Goal: Information Seeking & Learning: Learn about a topic

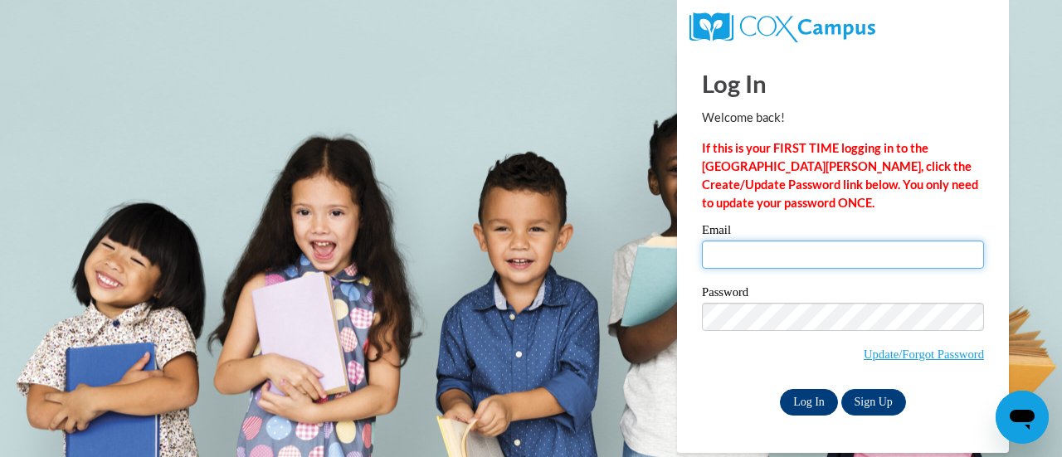
type input "melissa.aipoalani@k12.hi.us"
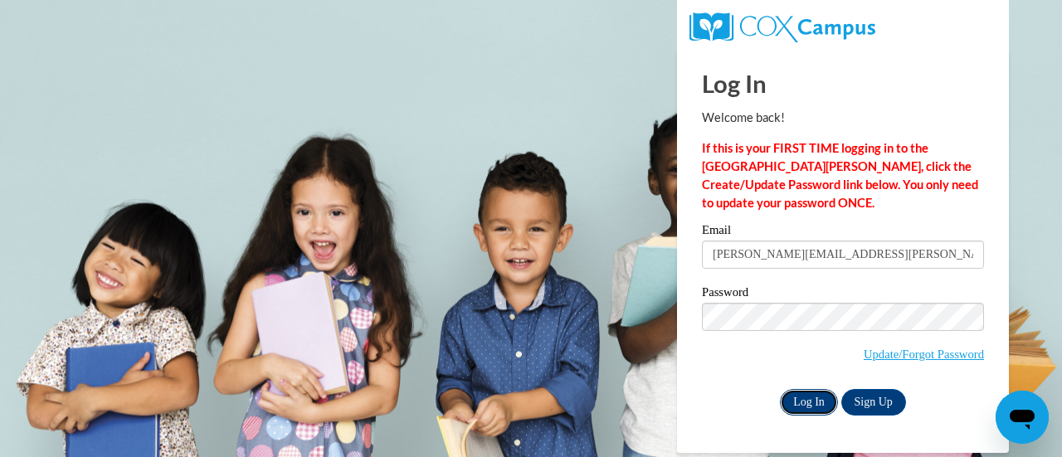
click at [804, 406] on input "Log In" at bounding box center [809, 402] width 58 height 27
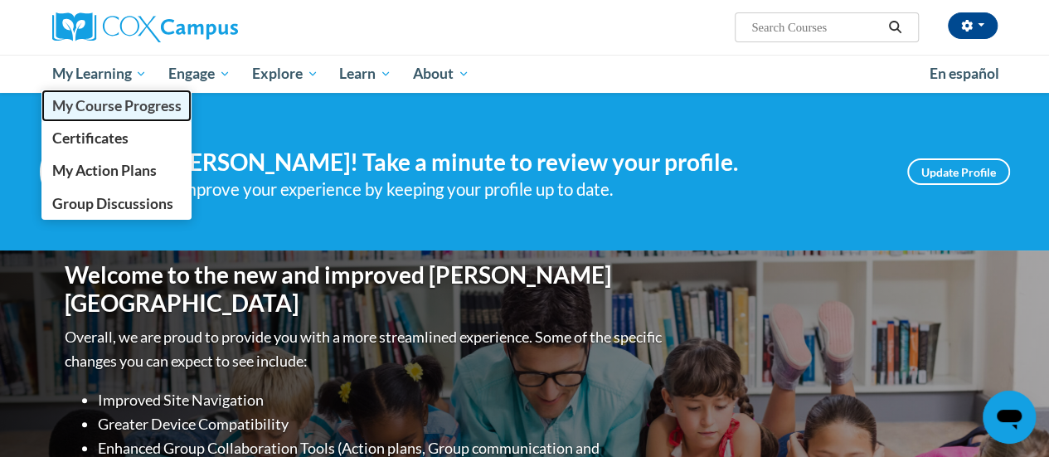
click at [129, 109] on span "My Course Progress" at bounding box center [115, 105] width 129 height 17
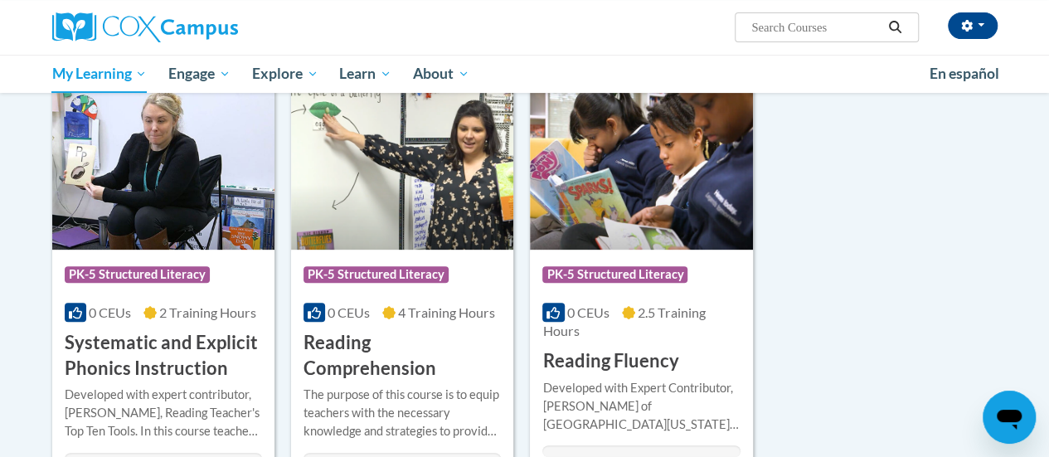
scroll to position [249, 0]
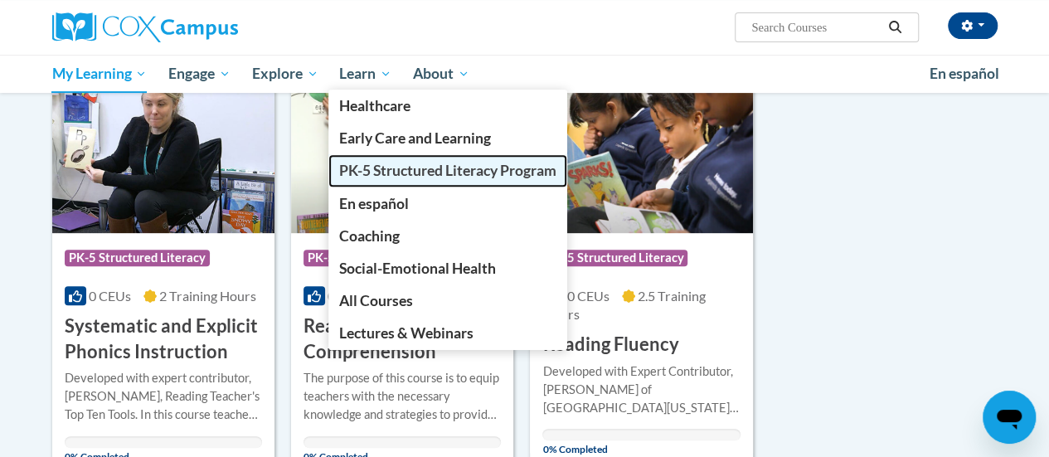
click at [420, 170] on span "PK-5 Structured Literacy Program" at bounding box center [447, 170] width 217 height 17
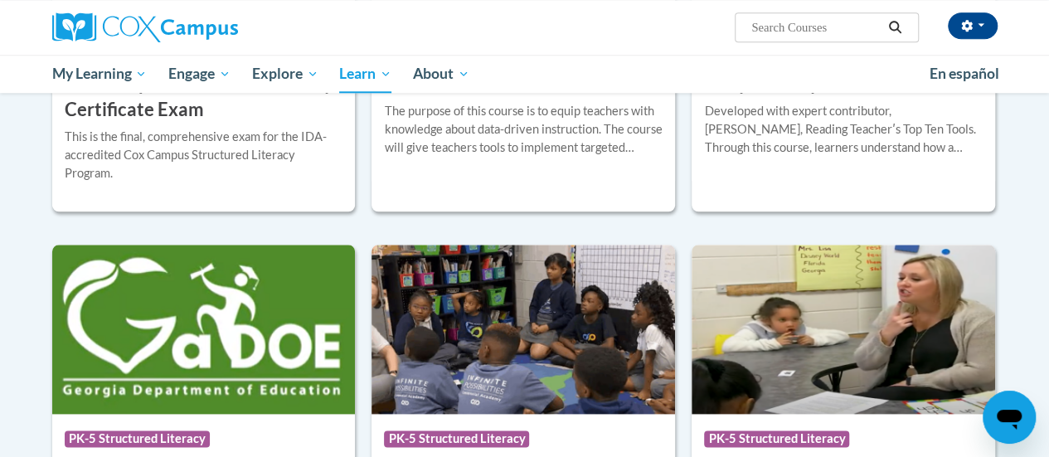
scroll to position [996, 0]
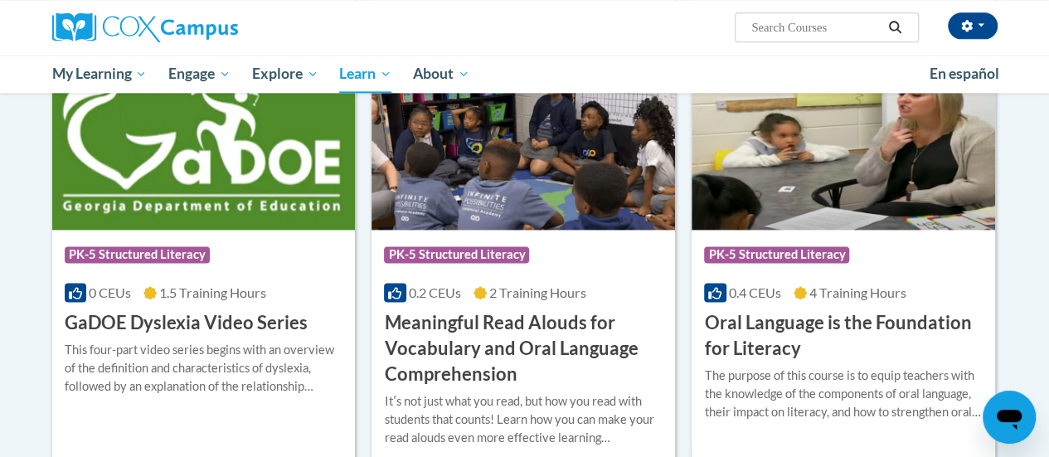
click at [882, 321] on h3 "Oral Language is the Foundation for Literacy" at bounding box center [843, 335] width 279 height 51
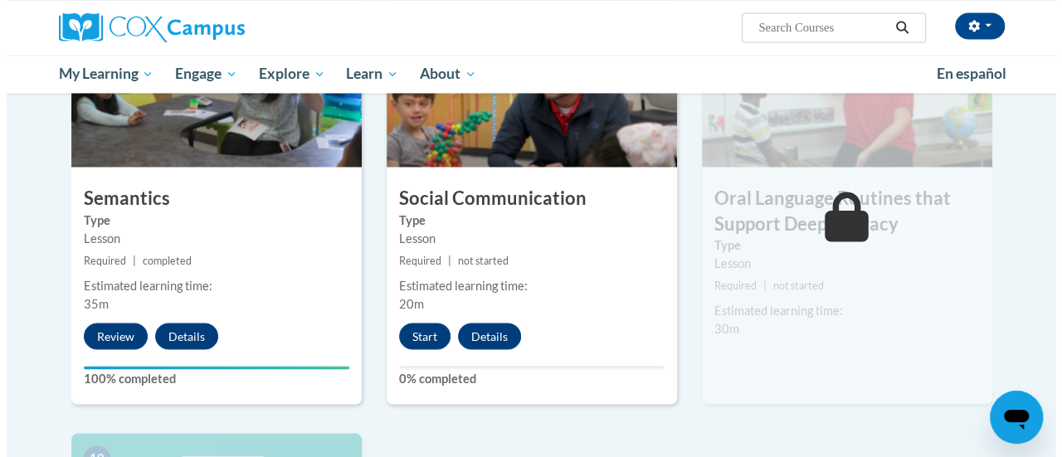
scroll to position [1410, 0]
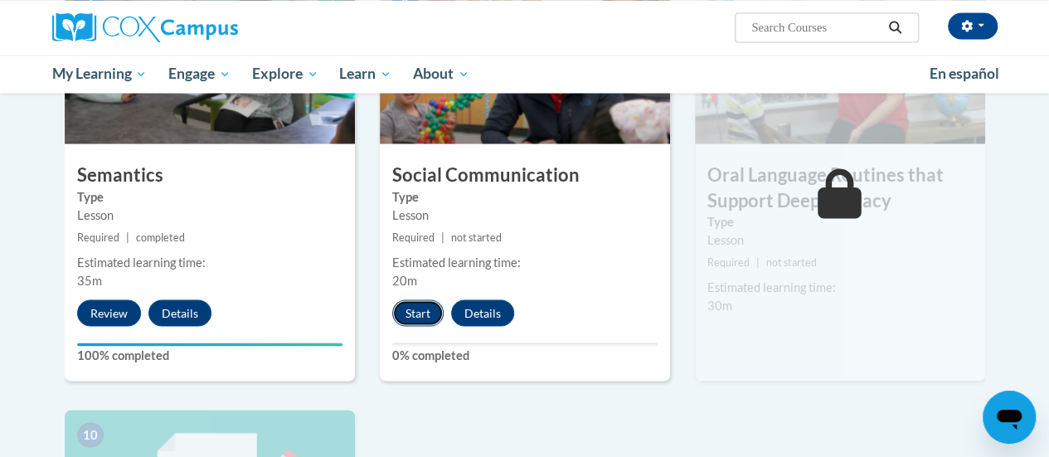
click at [422, 314] on button "Start" at bounding box center [417, 312] width 51 height 27
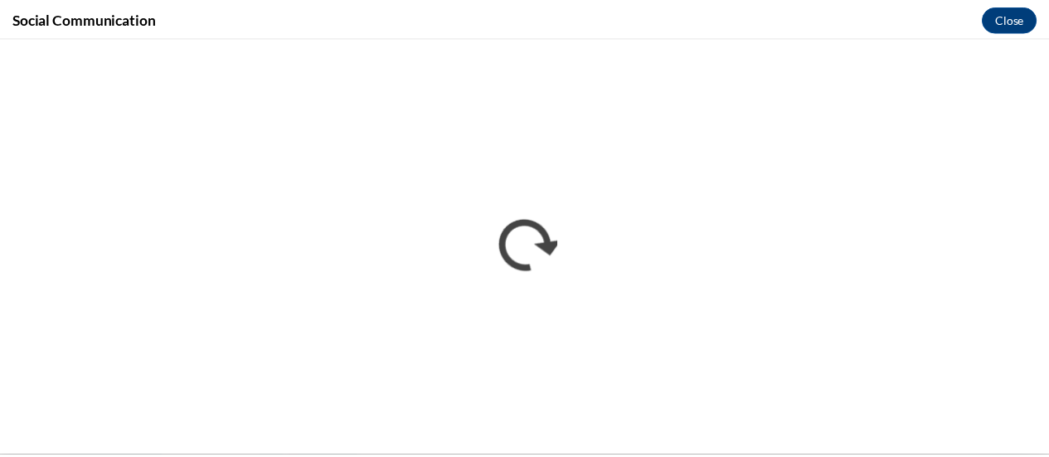
scroll to position [0, 0]
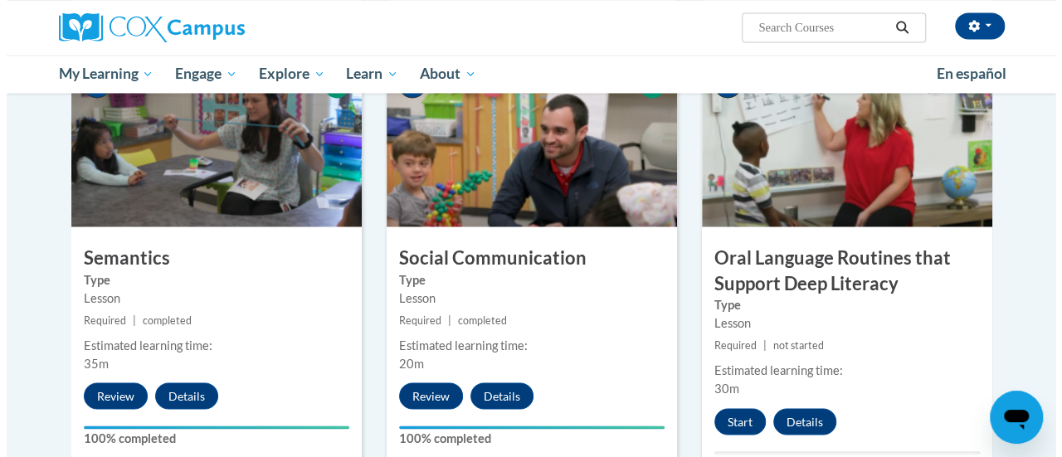
scroll to position [1410, 0]
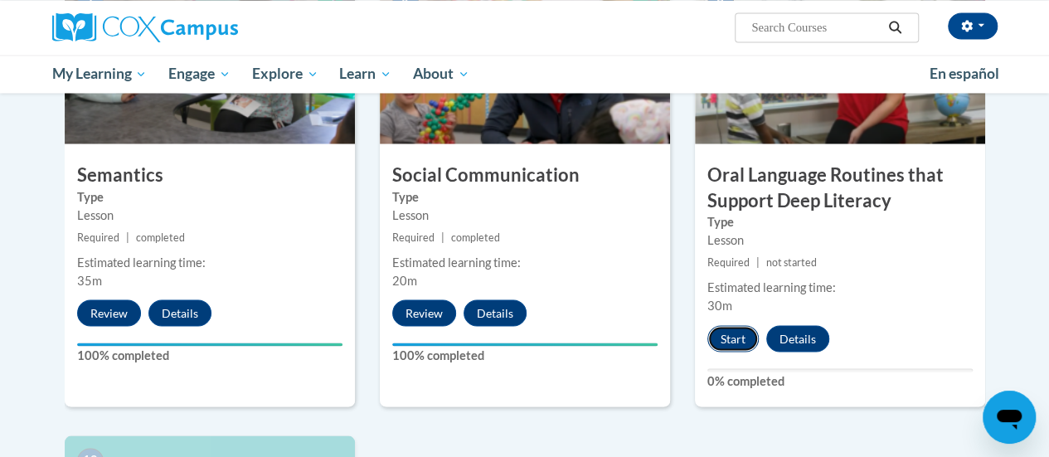
click at [738, 339] on button "Start" at bounding box center [733, 338] width 51 height 27
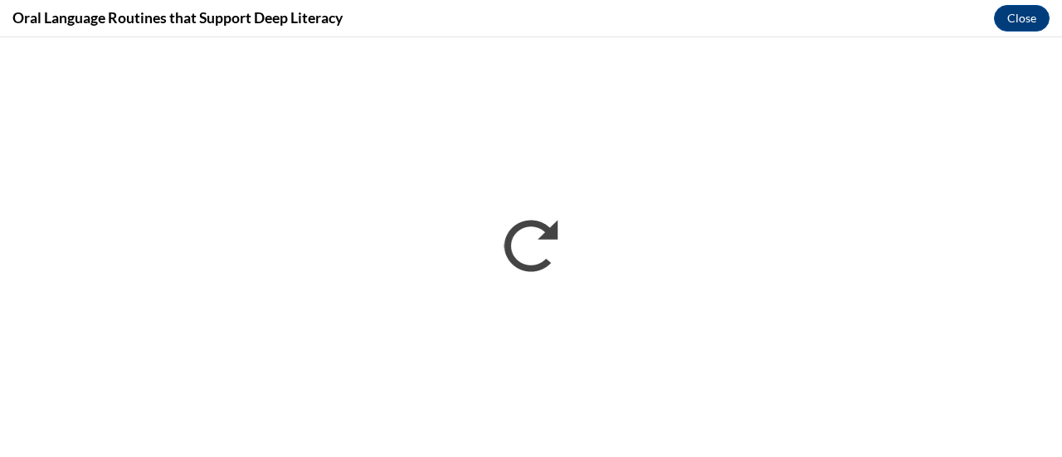
scroll to position [0, 0]
